Goal: Use online tool/utility: Use online tool/utility

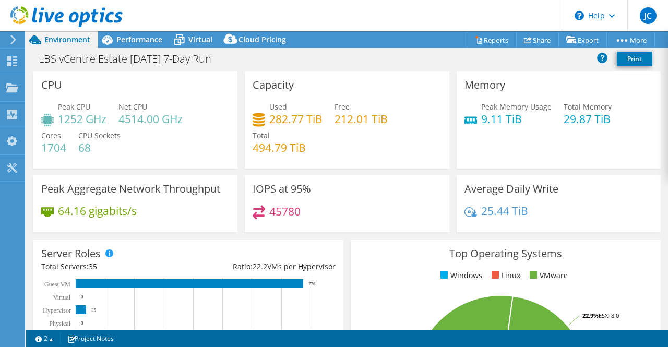
select select "EULondon"
select select "GBP"
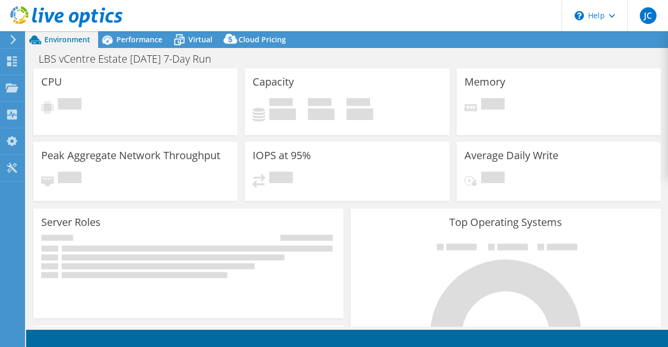
select select "EULondon"
select select "GBP"
